Goal: Task Accomplishment & Management: Use online tool/utility

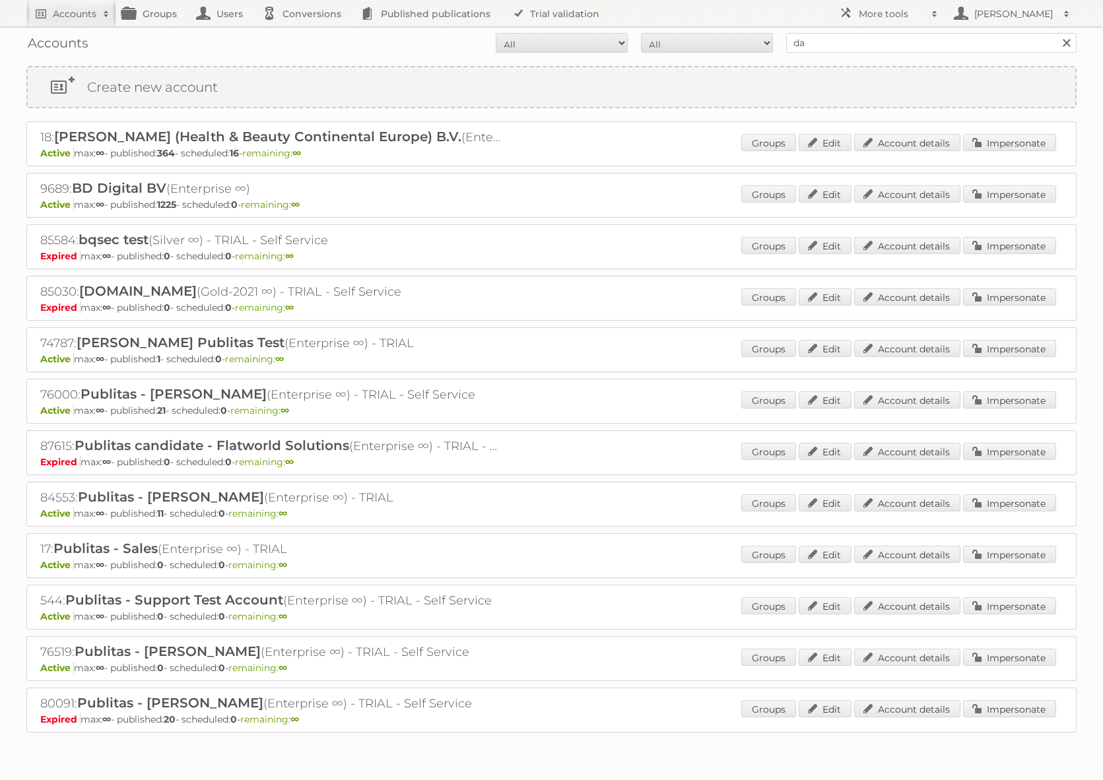
type input "danielius@publitas"
click at [1056, 33] on input "Search" at bounding box center [1066, 43] width 20 height 20
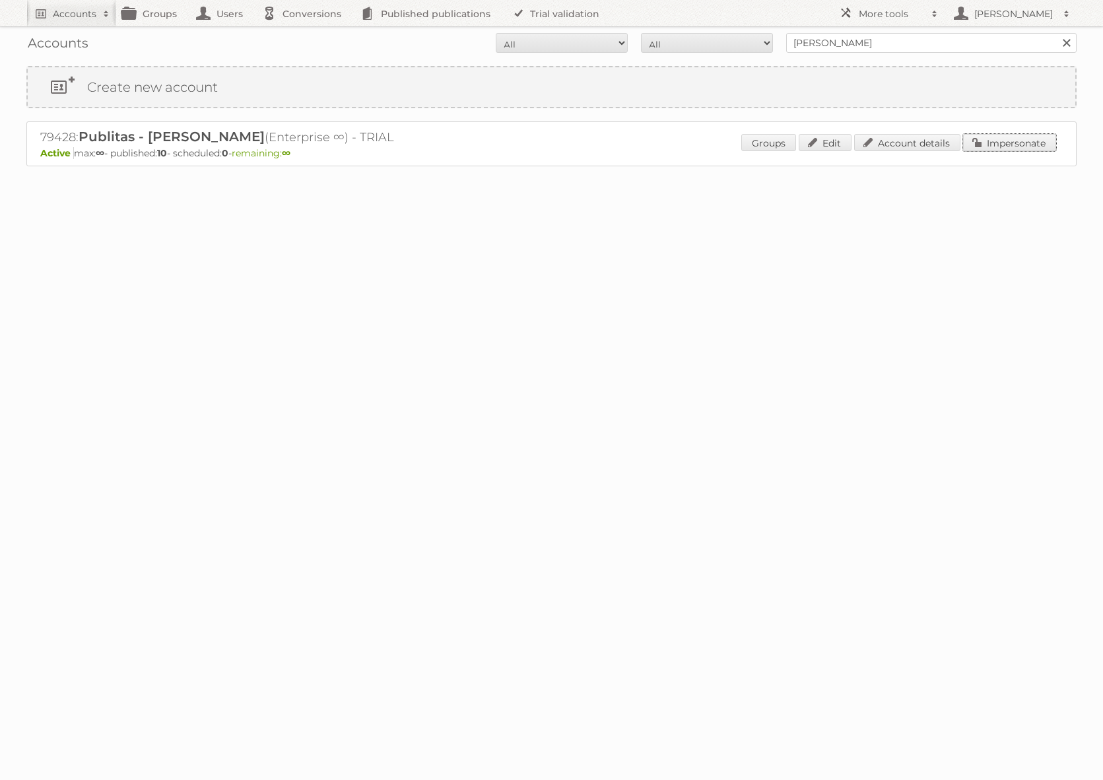
drag, startPoint x: 1003, startPoint y: 147, endPoint x: 839, endPoint y: 162, distance: 164.5
click at [1003, 147] on link "Impersonate" at bounding box center [1009, 142] width 93 height 17
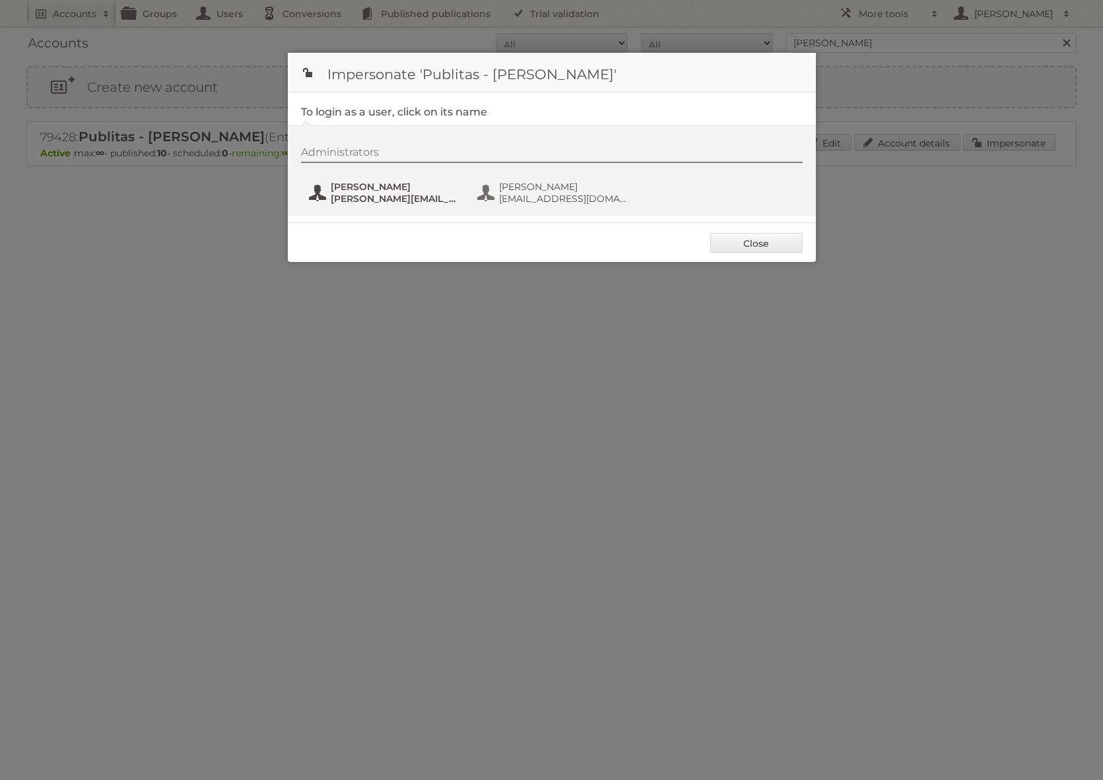
click at [378, 195] on span "danielius@publitas.com" at bounding box center [395, 199] width 128 height 12
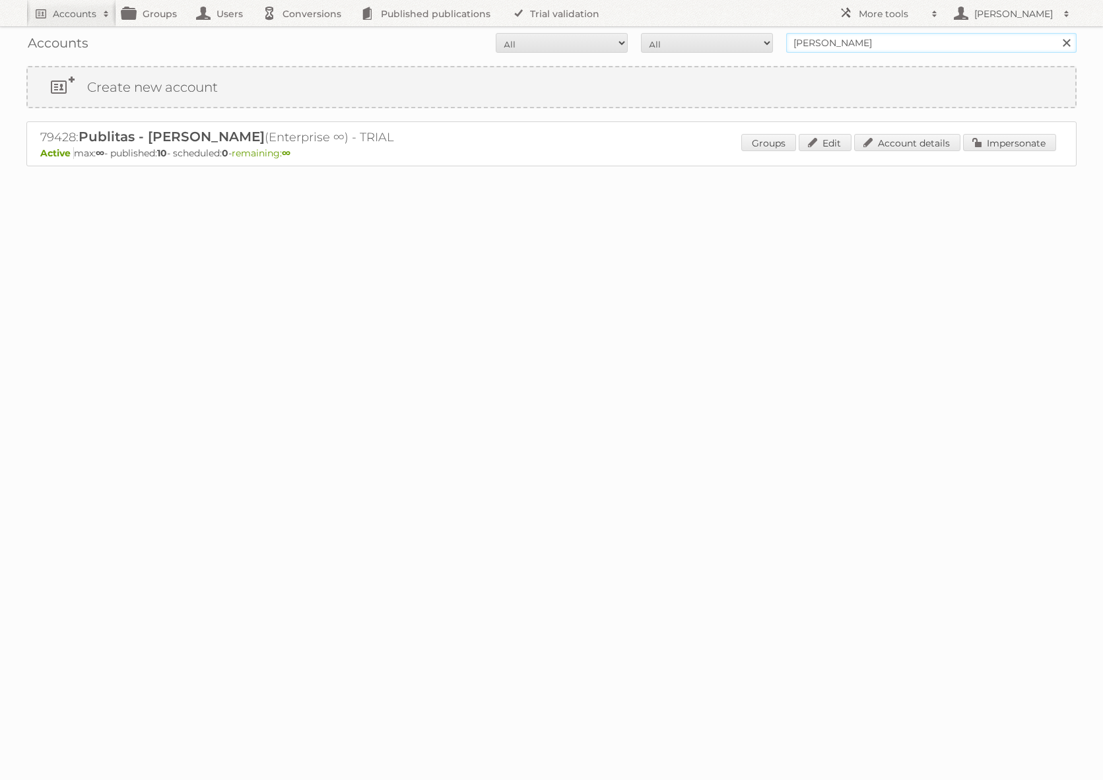
click at [852, 46] on input "danielius@publitas" at bounding box center [931, 43] width 291 height 20
type input "netto-online"
click at [1056, 33] on input "Search" at bounding box center [1066, 43] width 20 height 20
click at [984, 139] on link "Impersonate" at bounding box center [1009, 142] width 93 height 17
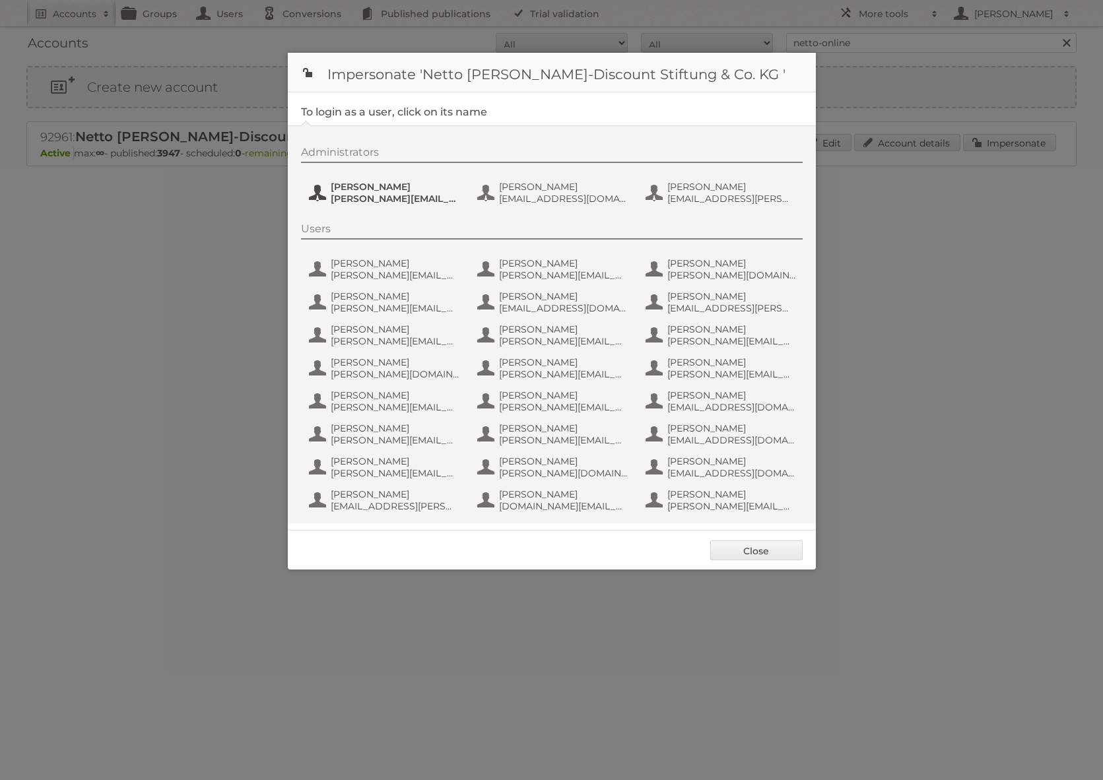
click at [390, 189] on span "[PERSON_NAME]" at bounding box center [395, 187] width 128 height 12
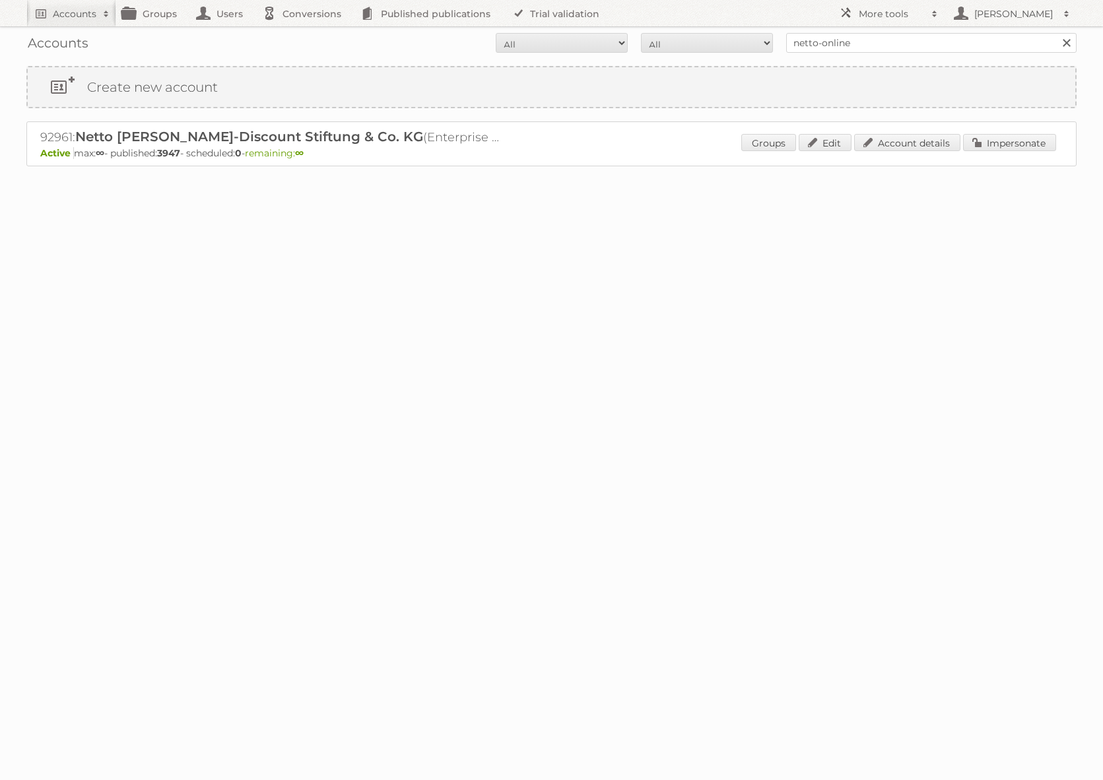
drag, startPoint x: 843, startPoint y: 53, endPoint x: 848, endPoint y: 48, distance: 7.5
click at [843, 53] on div "Accounts All Active Expired Pending All Paid Trials Self service netto-online S…" at bounding box center [551, 42] width 1051 height 33
click at [848, 48] on input "netto-online" at bounding box center [931, 43] width 291 height 20
type input "danielius@publitas"
click at [1056, 33] on input "Search" at bounding box center [1066, 43] width 20 height 20
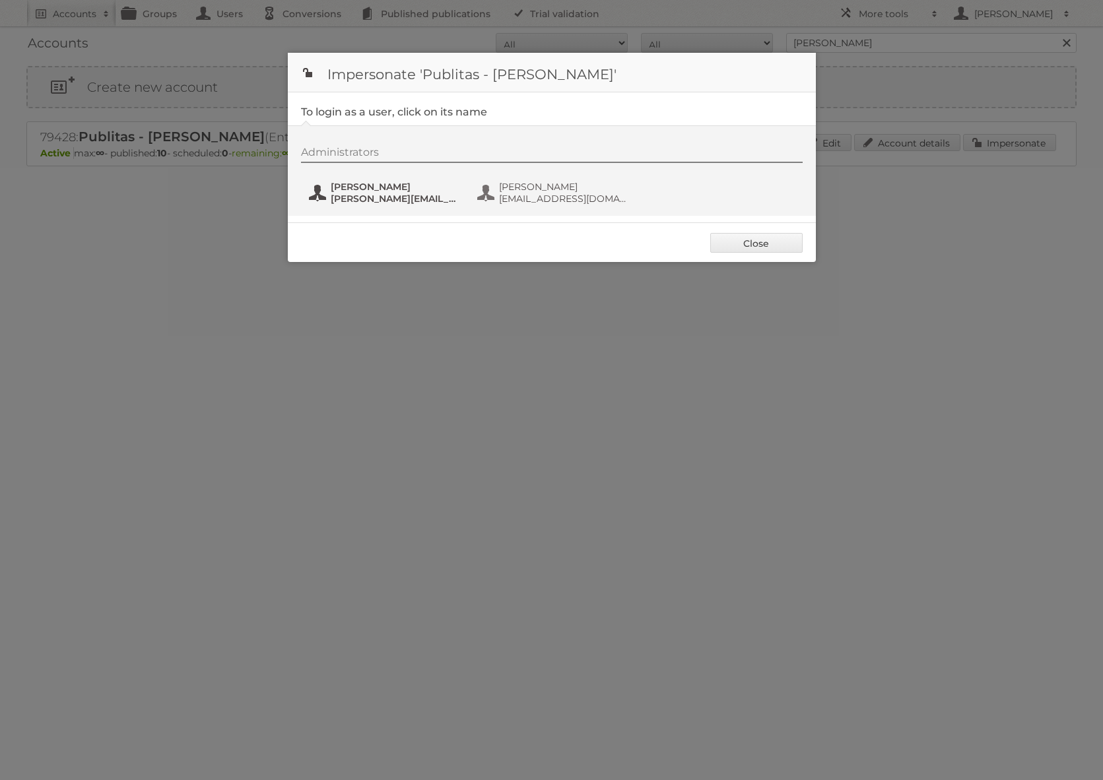
click at [358, 182] on span "[PERSON_NAME]" at bounding box center [395, 187] width 128 height 12
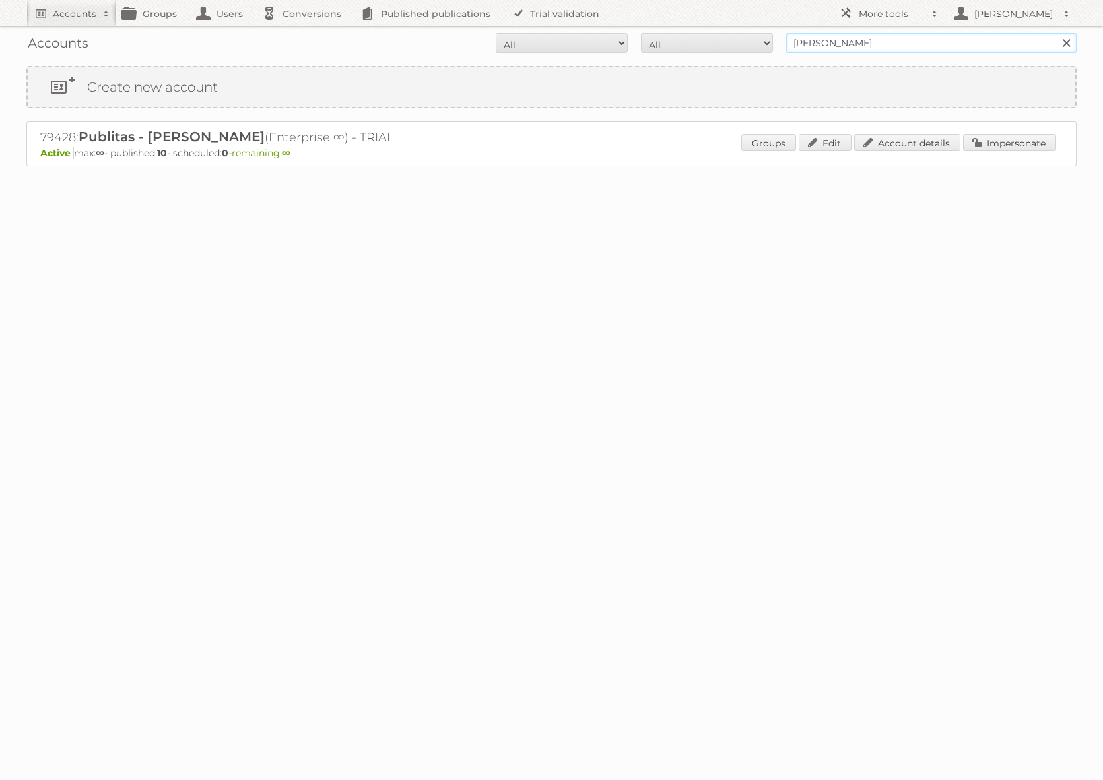
click at [894, 48] on input "[PERSON_NAME]" at bounding box center [931, 43] width 291 height 20
type input "netto-online"
click at [1056, 33] on input "Search" at bounding box center [1066, 43] width 20 height 20
click at [1006, 139] on link "Impersonate" at bounding box center [1009, 142] width 93 height 17
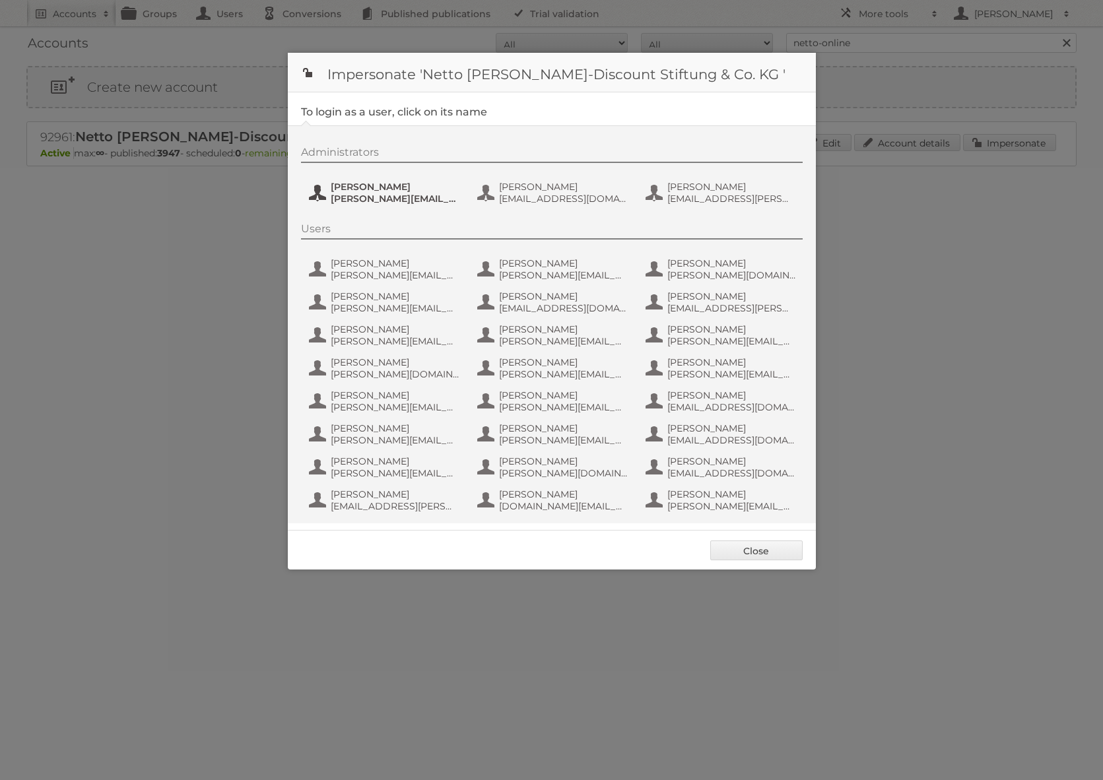
click at [417, 201] on span "[PERSON_NAME][EMAIL_ADDRESS][PERSON_NAME][DOMAIN_NAME]" at bounding box center [395, 199] width 128 height 12
